Goal: Transaction & Acquisition: Obtain resource

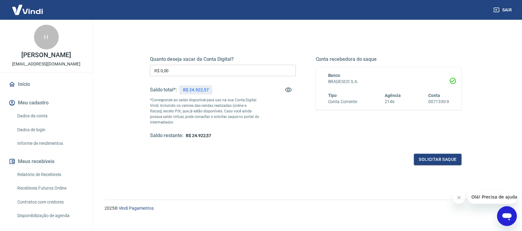
scroll to position [75, 0]
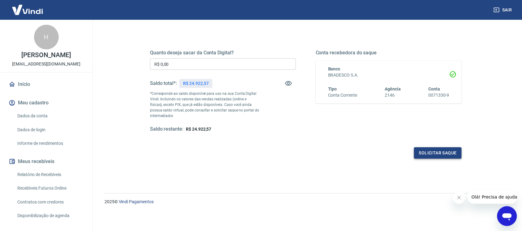
click at [440, 151] on button "Solicitar saque" at bounding box center [438, 153] width 48 height 11
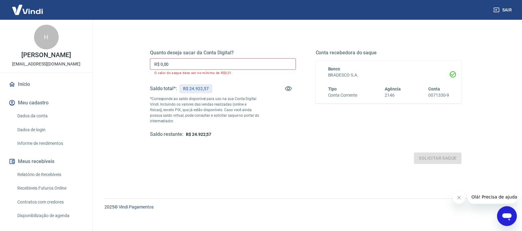
drag, startPoint x: 287, startPoint y: 190, endPoint x: 282, endPoint y: 189, distance: 4.7
click at [287, 190] on div "Quanto deseja sacar da Conta Digital? R$ 0,00 ​ O valor do saque deve ser no mí…" at bounding box center [306, 123] width 366 height 226
click at [46, 172] on link "Relatório de Recebíveis" at bounding box center [50, 175] width 70 height 13
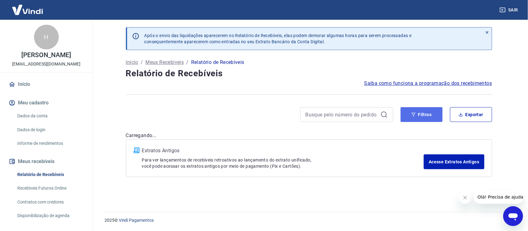
click at [426, 118] on button "Filtros" at bounding box center [422, 114] width 42 height 15
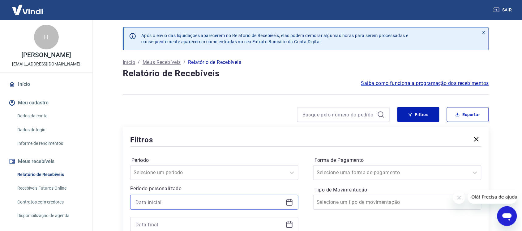
click at [151, 201] on input at bounding box center [210, 202] width 148 height 9
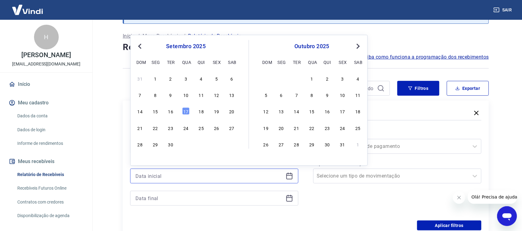
scroll to position [39, 0]
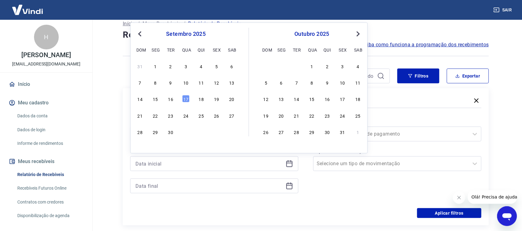
click at [220, 82] on div "7 8 9 10 11 12 13" at bounding box center [186, 82] width 101 height 9
click at [219, 83] on div "12" at bounding box center [216, 82] width 7 height 7
type input "[DATE]"
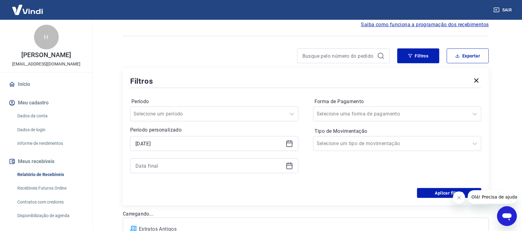
scroll to position [77, 0]
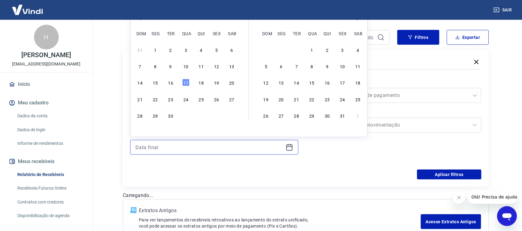
click at [162, 147] on input at bounding box center [210, 147] width 148 height 9
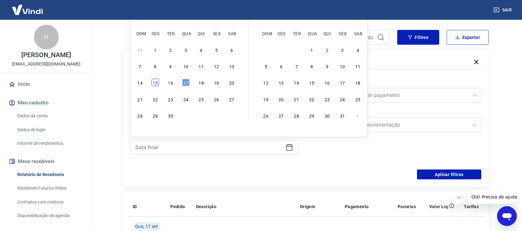
click at [156, 84] on div "15" at bounding box center [155, 82] width 7 height 7
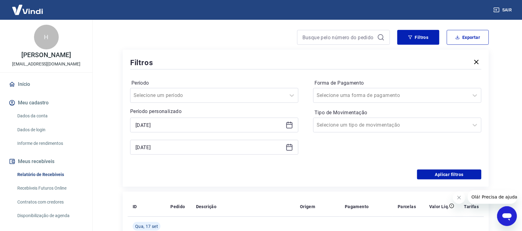
type input "[DATE]"
click at [170, 125] on input "[DATE]" at bounding box center [210, 125] width 148 height 9
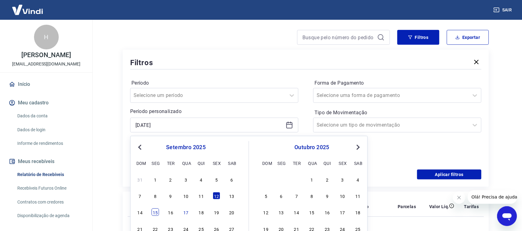
click at [156, 213] on div "15" at bounding box center [155, 212] width 7 height 7
type input "[DATE]"
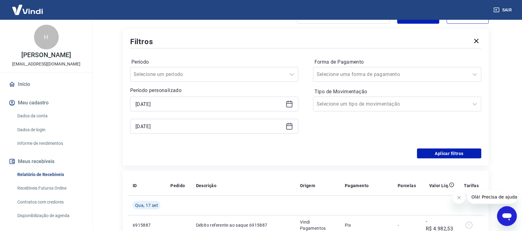
scroll to position [116, 0]
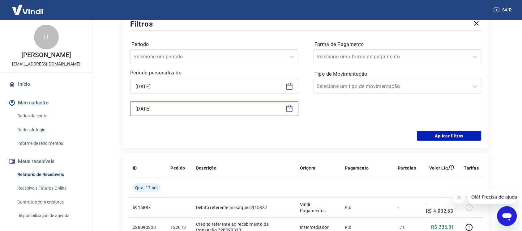
click at [172, 106] on input "[DATE]" at bounding box center [210, 108] width 148 height 9
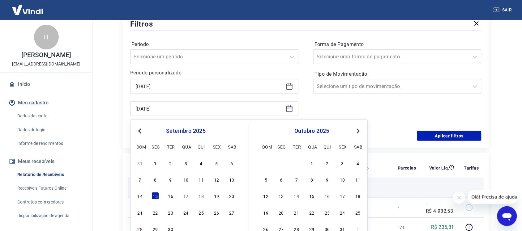
click at [186, 194] on div "17" at bounding box center [185, 196] width 7 height 7
type input "[DATE]"
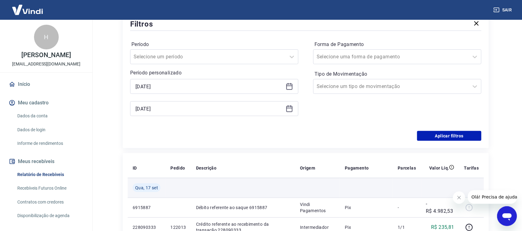
click at [185, 196] on td at bounding box center [178, 188] width 25 height 20
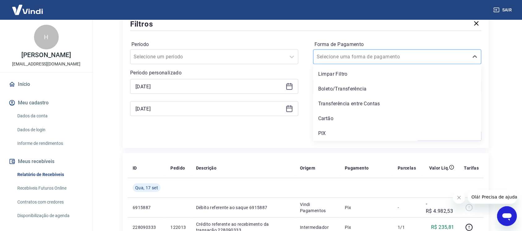
click at [347, 54] on input "Forma de Pagamento" at bounding box center [348, 56] width 62 height 7
click at [324, 119] on div "Cartão" at bounding box center [397, 119] width 168 height 12
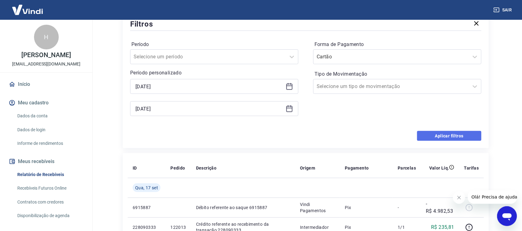
click at [436, 136] on button "Aplicar filtros" at bounding box center [449, 136] width 64 height 10
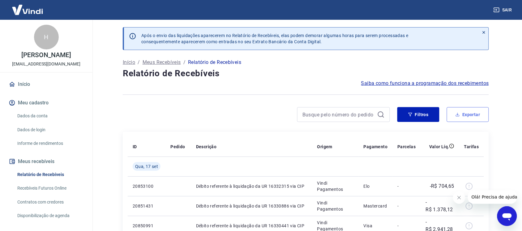
click at [473, 114] on button "Exportar" at bounding box center [468, 114] width 42 height 15
type input "[DATE]"
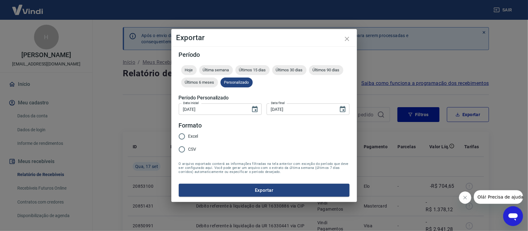
click at [180, 135] on input "Excel" at bounding box center [181, 136] width 13 height 13
radio input "true"
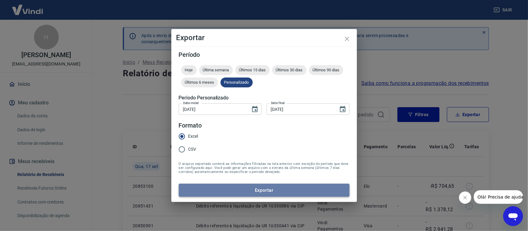
click at [259, 191] on button "Exportar" at bounding box center [264, 190] width 171 height 13
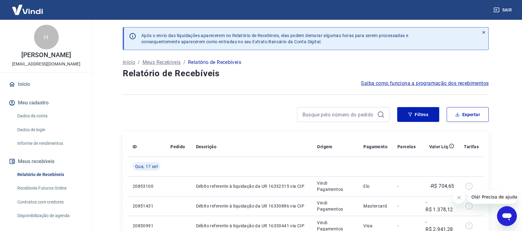
click at [339, 43] on p "Após o envio das liquidações aparecerem no Relatório de Recebíveis, elas podem …" at bounding box center [274, 38] width 267 height 12
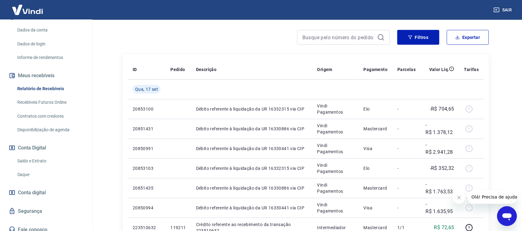
scroll to position [91, 0]
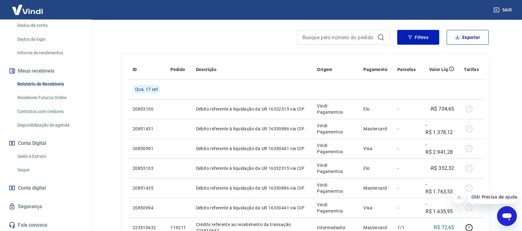
click at [27, 170] on link "Saque" at bounding box center [50, 170] width 70 height 13
